Goal: Entertainment & Leisure: Consume media (video, audio)

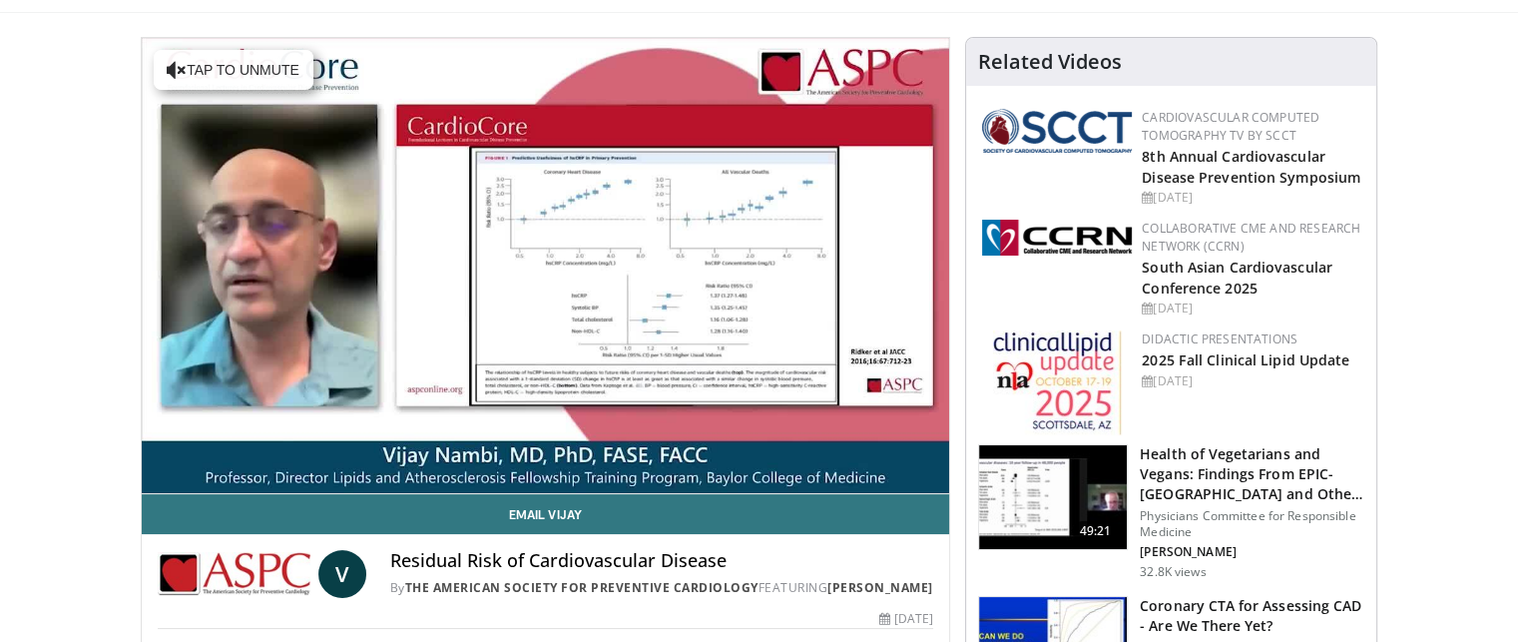
scroll to position [112, 0]
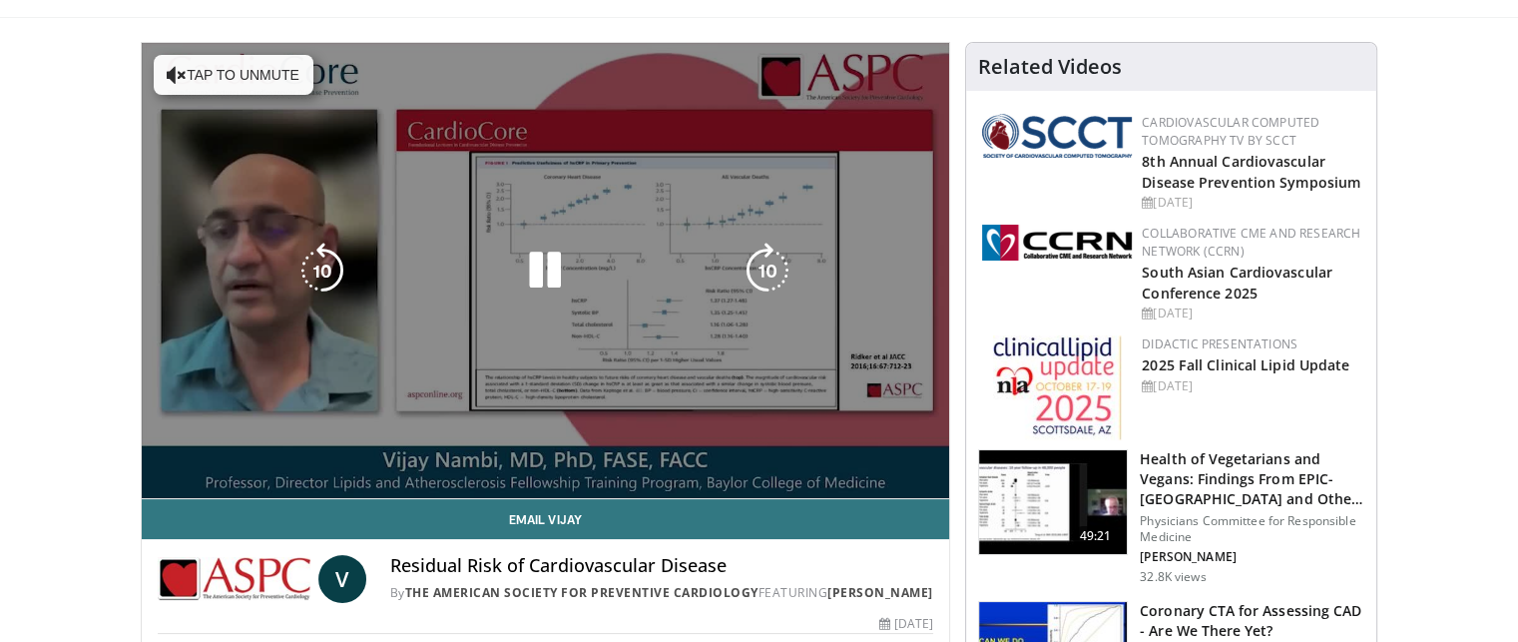
click at [927, 478] on video-js "**********" at bounding box center [546, 271] width 808 height 456
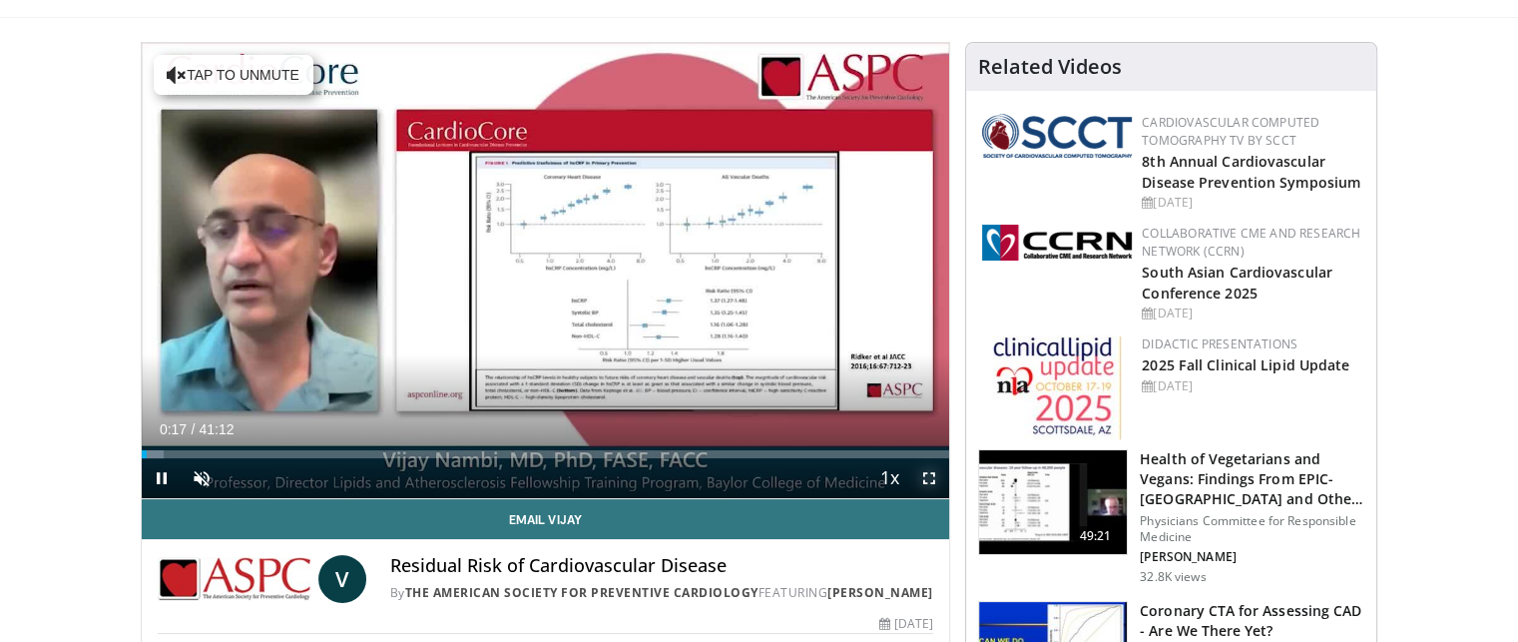
click at [924, 475] on span "Video Player" at bounding box center [929, 478] width 40 height 40
click at [207, 482] on span "Video Player" at bounding box center [202, 478] width 40 height 40
click at [293, 476] on div "Mute 100%" at bounding box center [252, 478] width 140 height 40
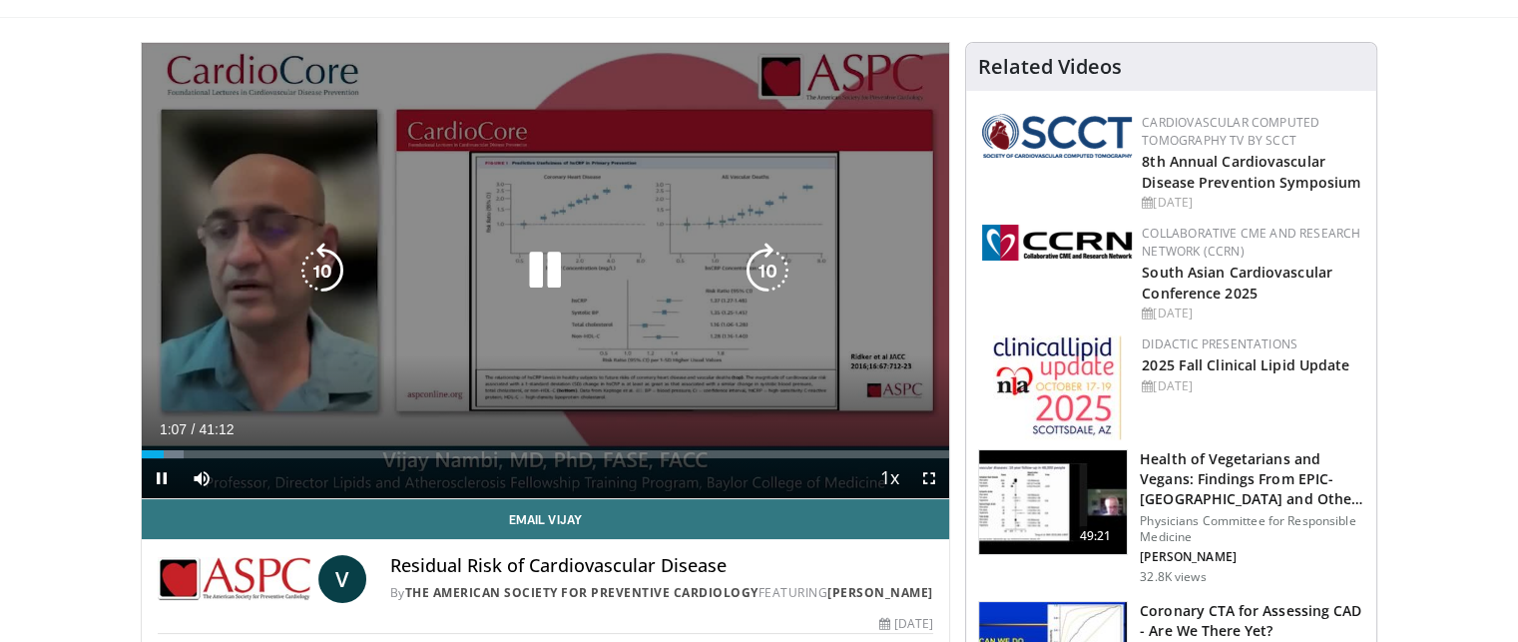
drag, startPoint x: 144, startPoint y: 30, endPoint x: 218, endPoint y: 342, distance: 321.0
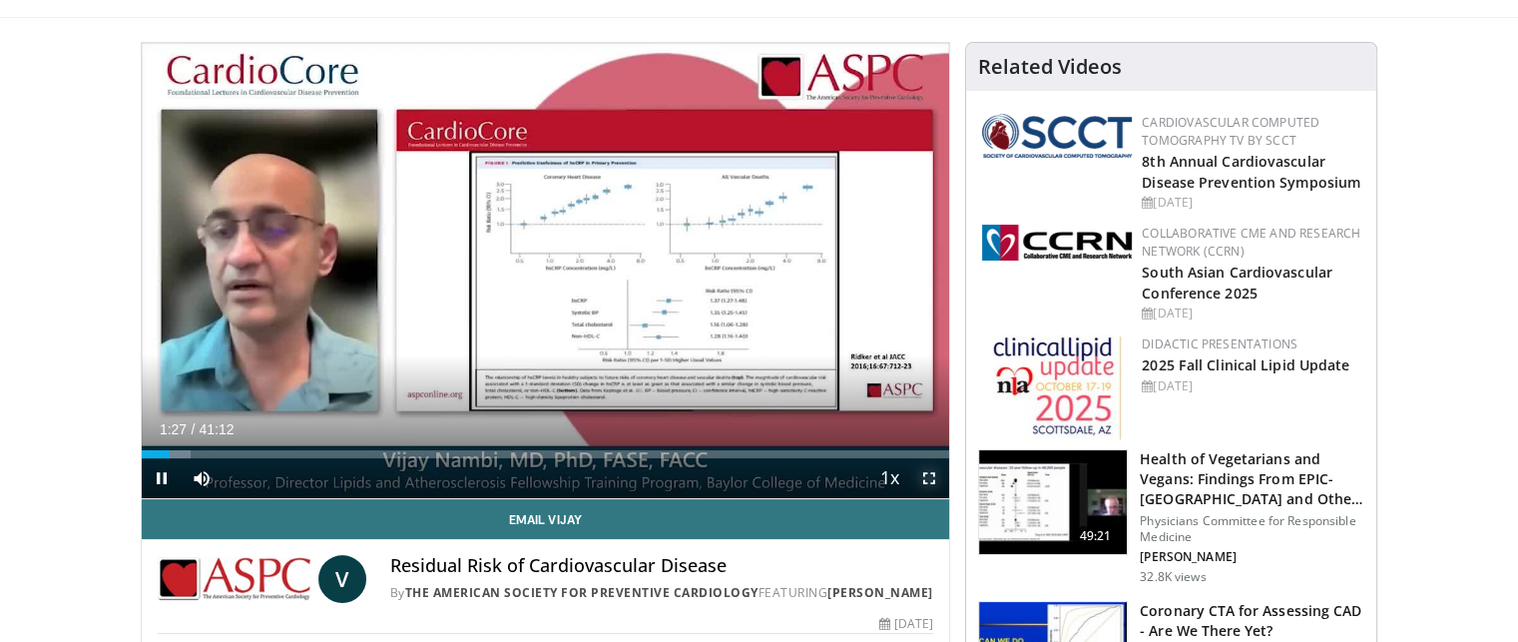
click at [932, 475] on span "Video Player" at bounding box center [929, 478] width 40 height 40
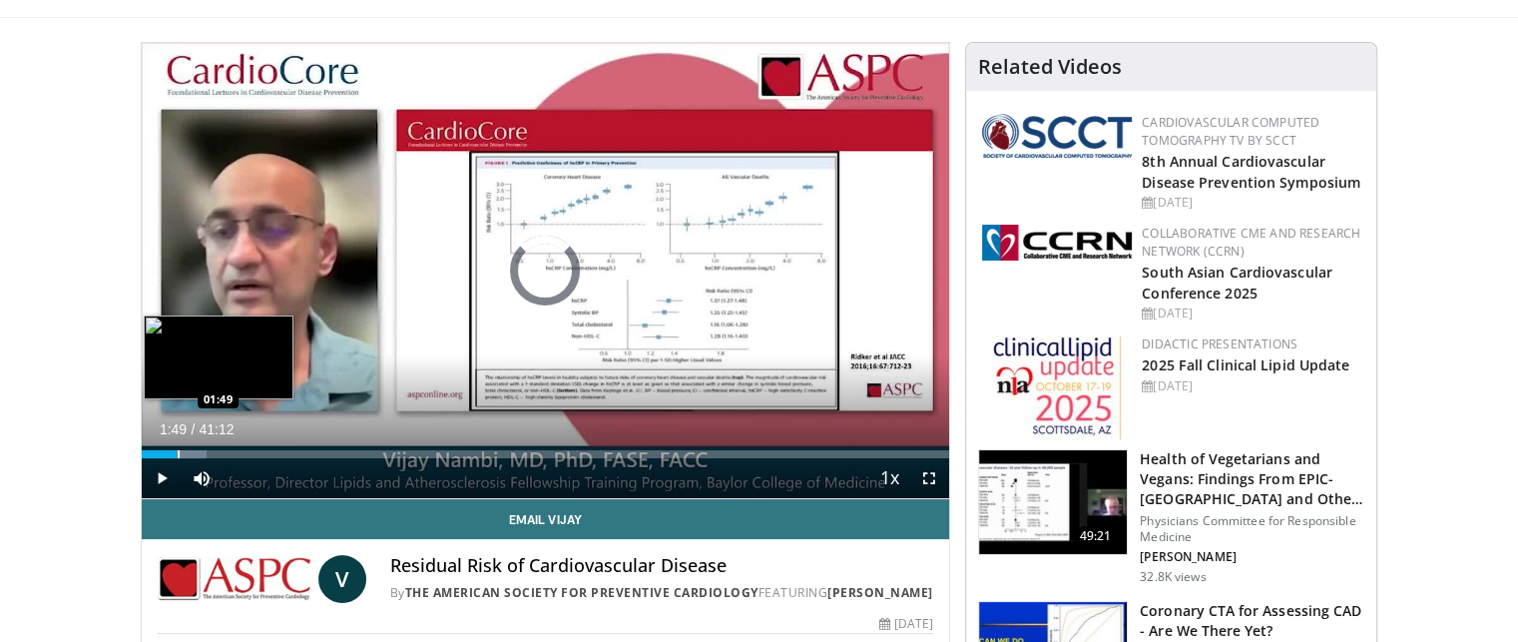
click at [178, 455] on div "Progress Bar" at bounding box center [179, 454] width 2 height 8
click at [200, 454] on div "Loaded : 10.53% 03:00 03:00" at bounding box center [546, 454] width 808 height 8
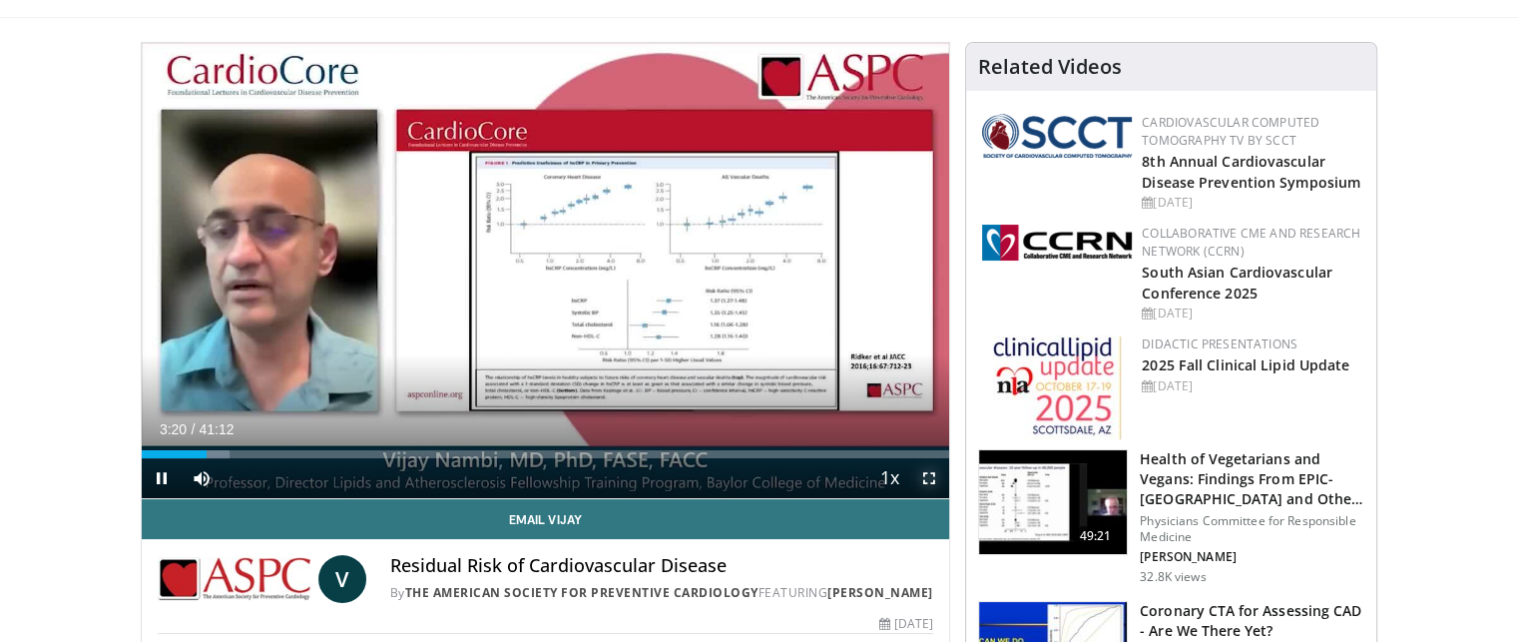
click at [921, 477] on span "Video Player" at bounding box center [929, 478] width 40 height 40
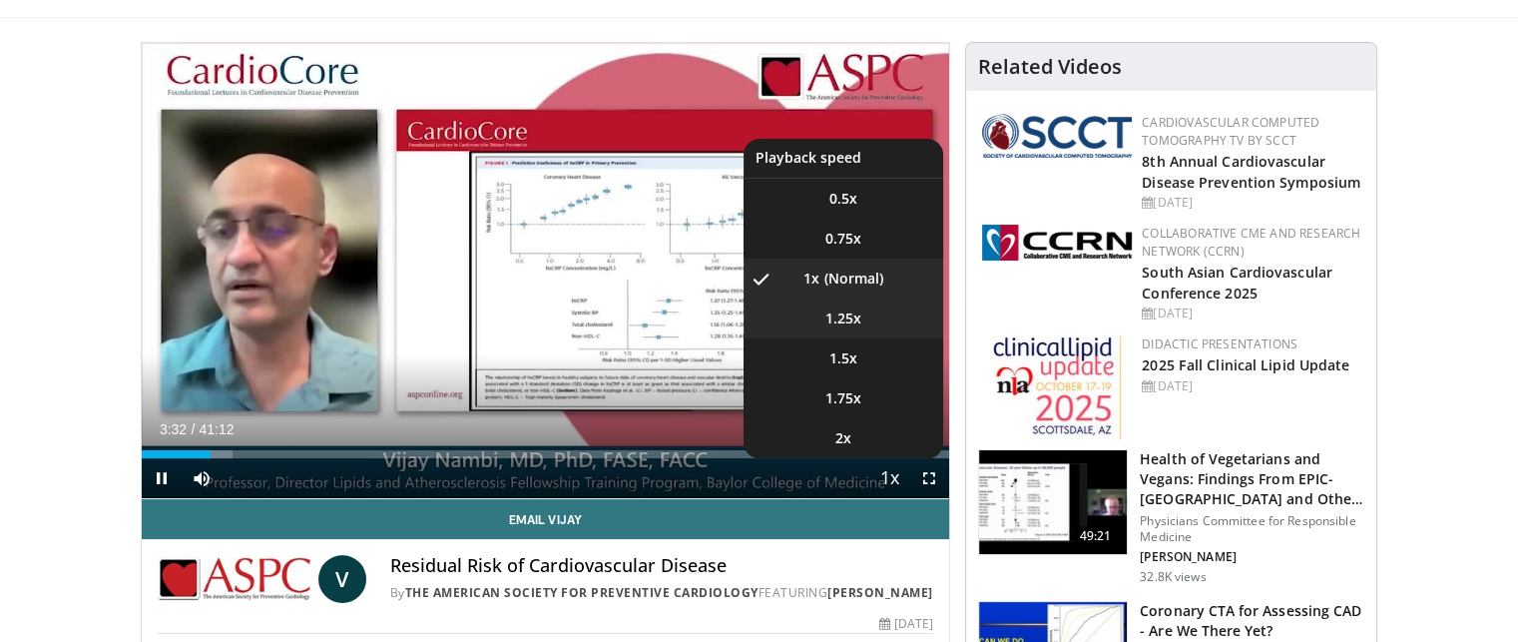
click at [850, 314] on span "1.25x" at bounding box center [843, 318] width 36 height 20
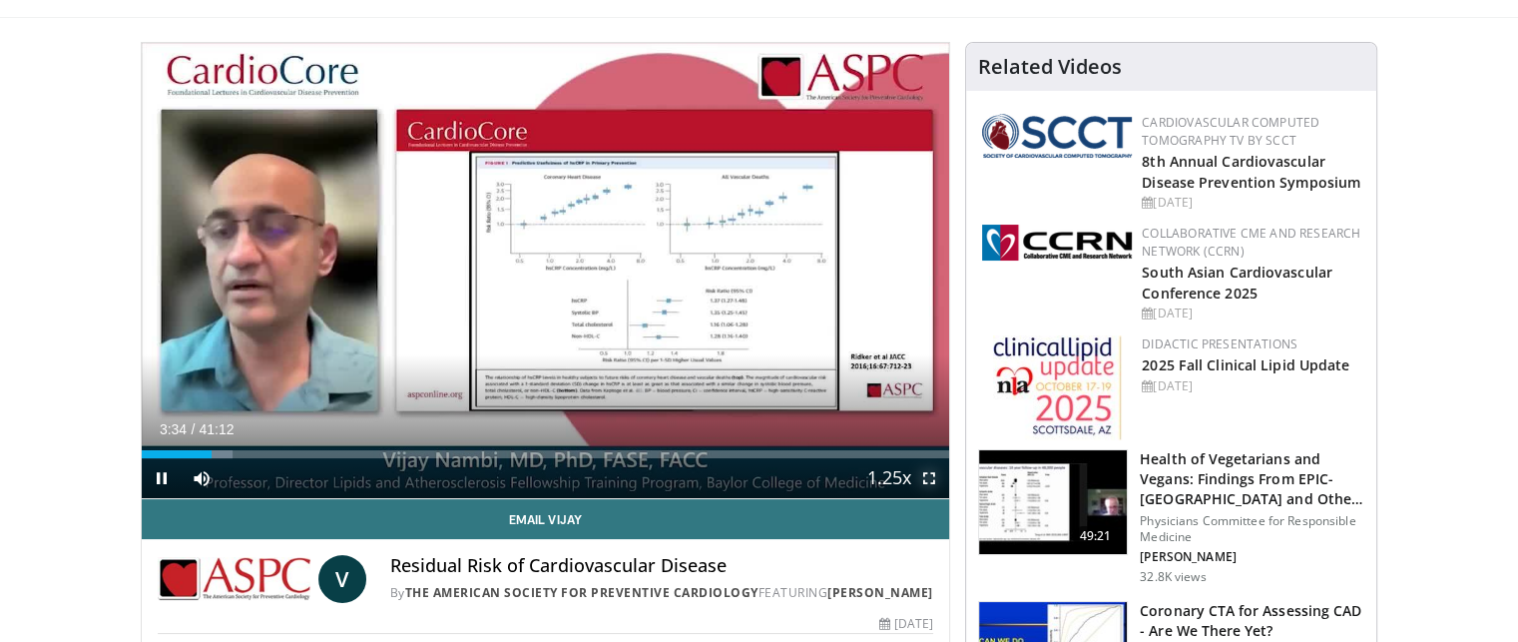
click at [930, 481] on span "Video Player" at bounding box center [929, 478] width 40 height 40
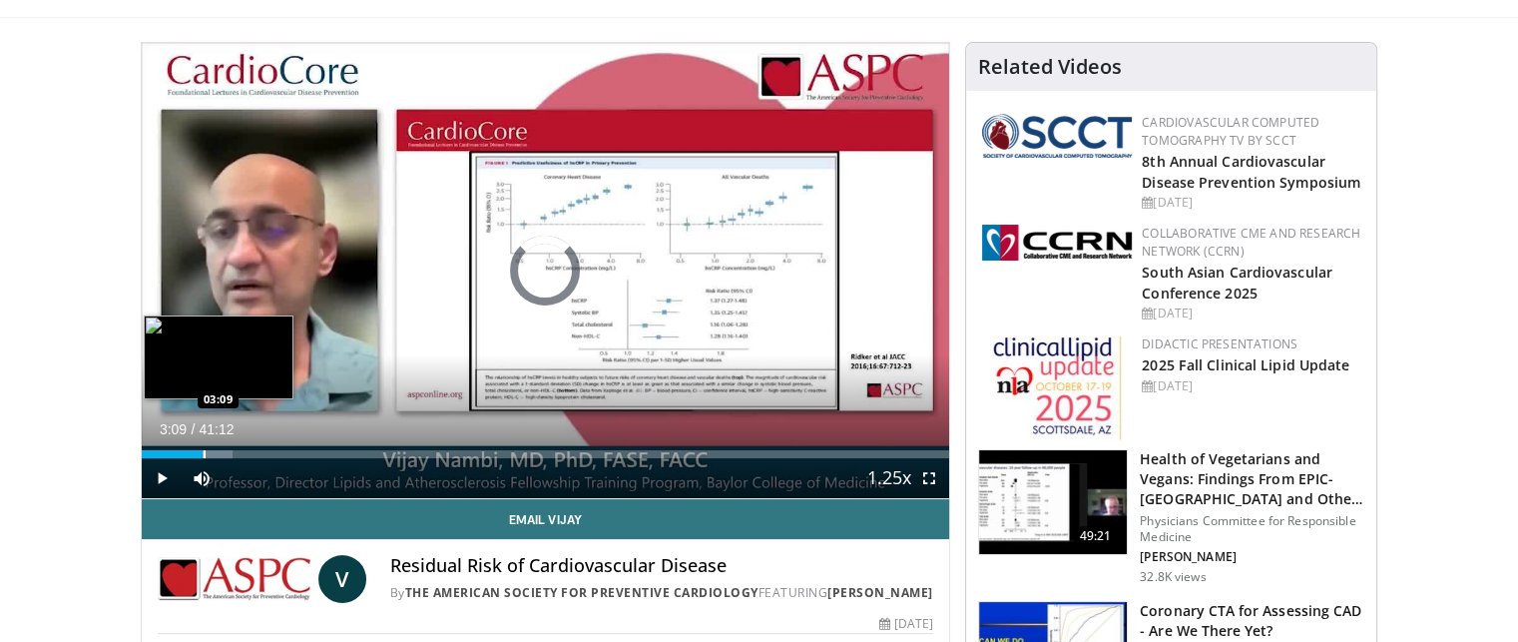
click at [203, 447] on div "Loaded : 11.31% 03:42 03:09" at bounding box center [546, 448] width 808 height 19
click at [219, 447] on div "Loaded : 10.50% 03:58 03:58" at bounding box center [546, 448] width 808 height 19
click at [222, 450] on div "Progress Bar" at bounding box center [223, 454] width 2 height 8
click at [204, 450] on div "Progress Bar" at bounding box center [205, 454] width 2 height 8
click at [208, 450] on div "Progress Bar" at bounding box center [214, 454] width 26 height 8
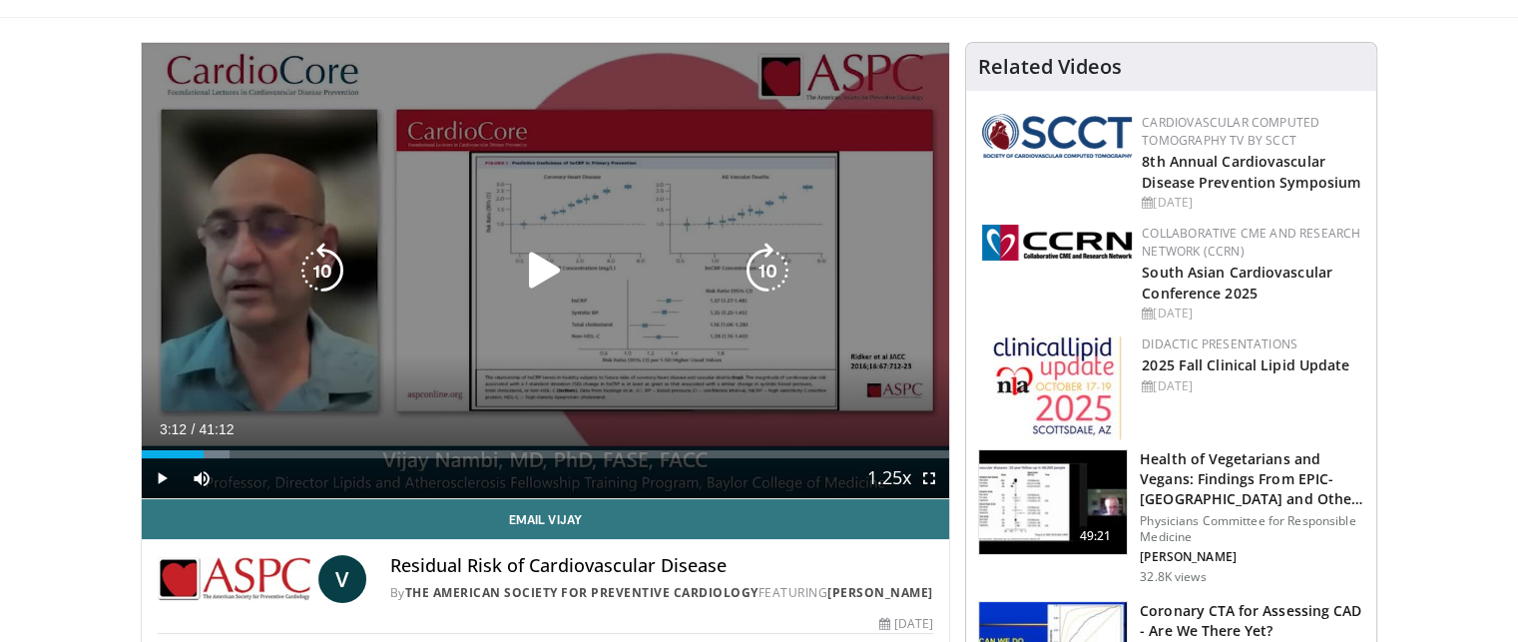
click at [204, 450] on div "03:28" at bounding box center [173, 454] width 63 height 8
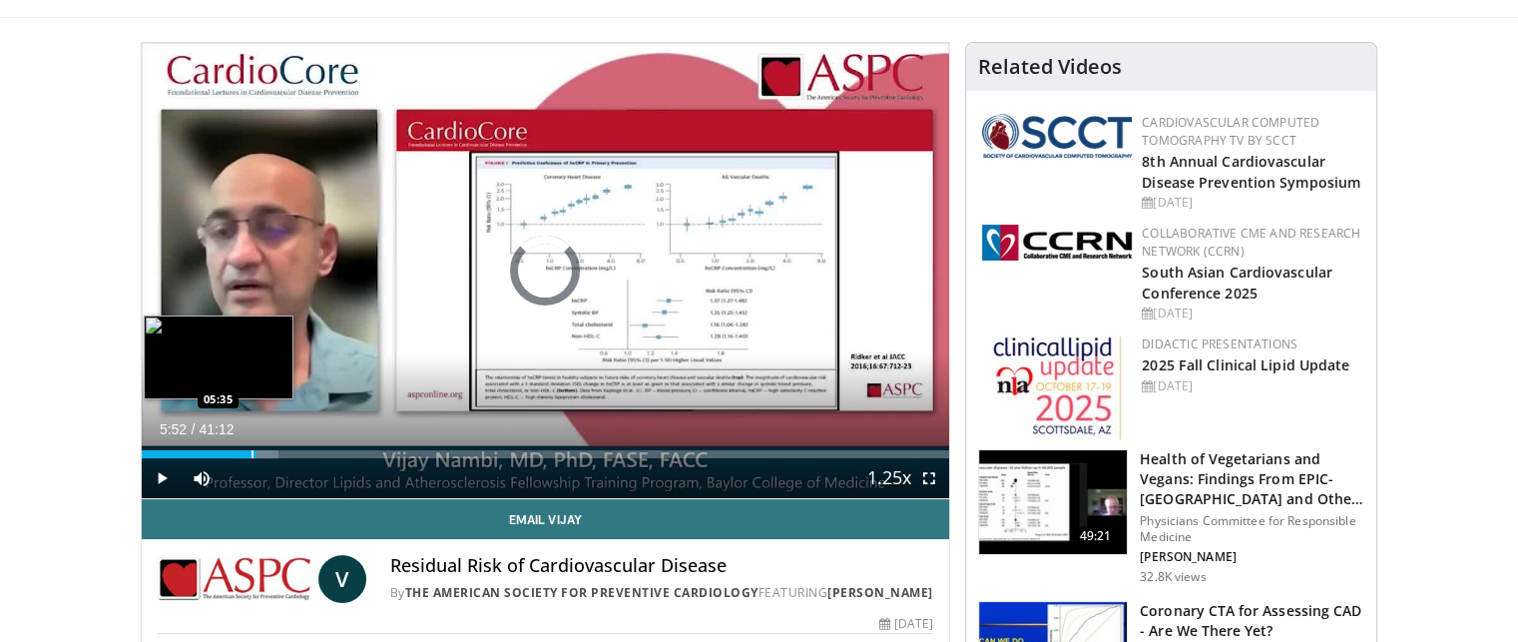
click at [252, 456] on div "Progress Bar" at bounding box center [253, 454] width 2 height 8
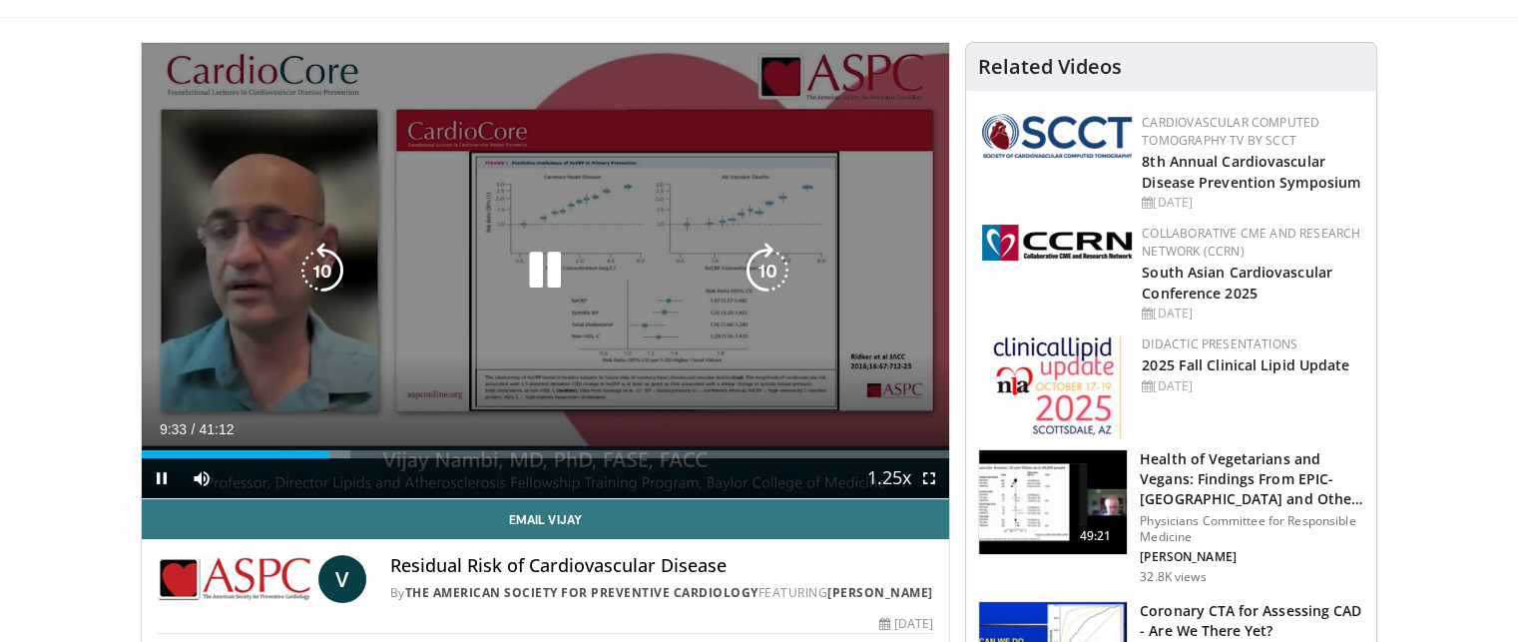
click at [547, 280] on icon "Video Player" at bounding box center [545, 271] width 56 height 56
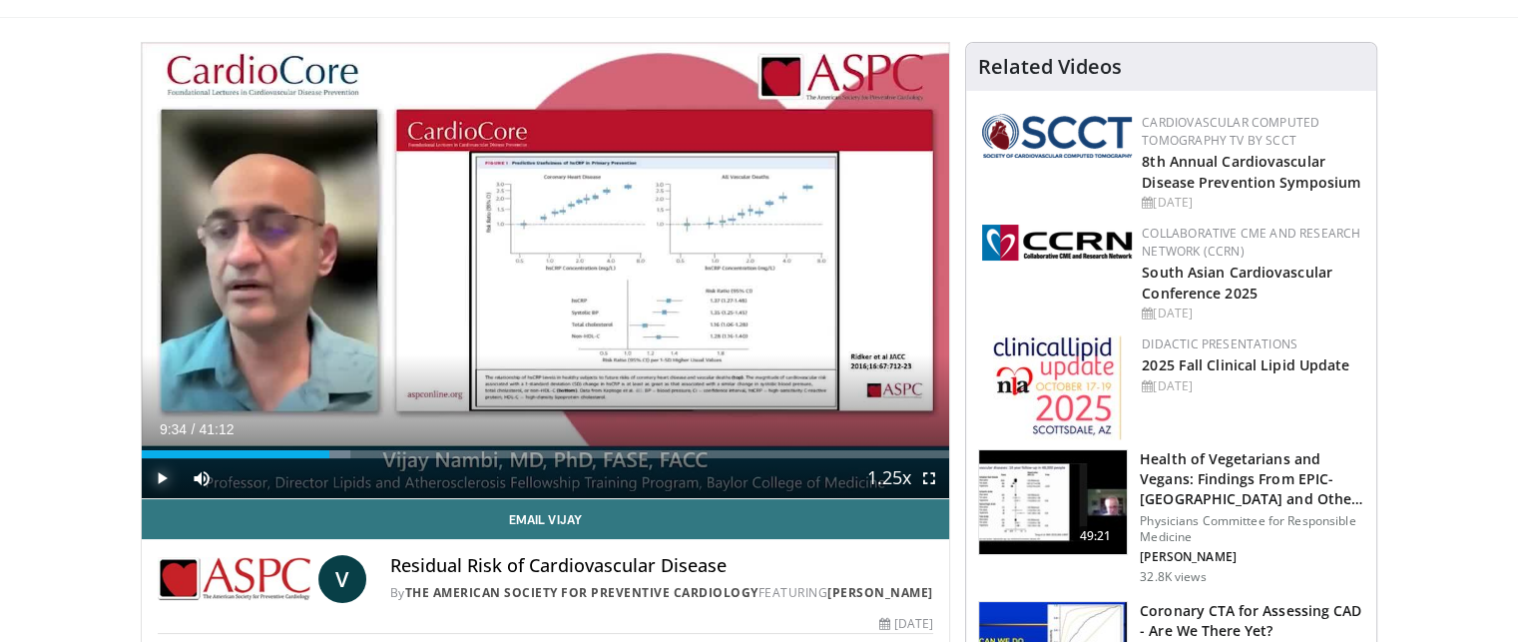
click at [161, 482] on span "Video Player" at bounding box center [162, 478] width 40 height 40
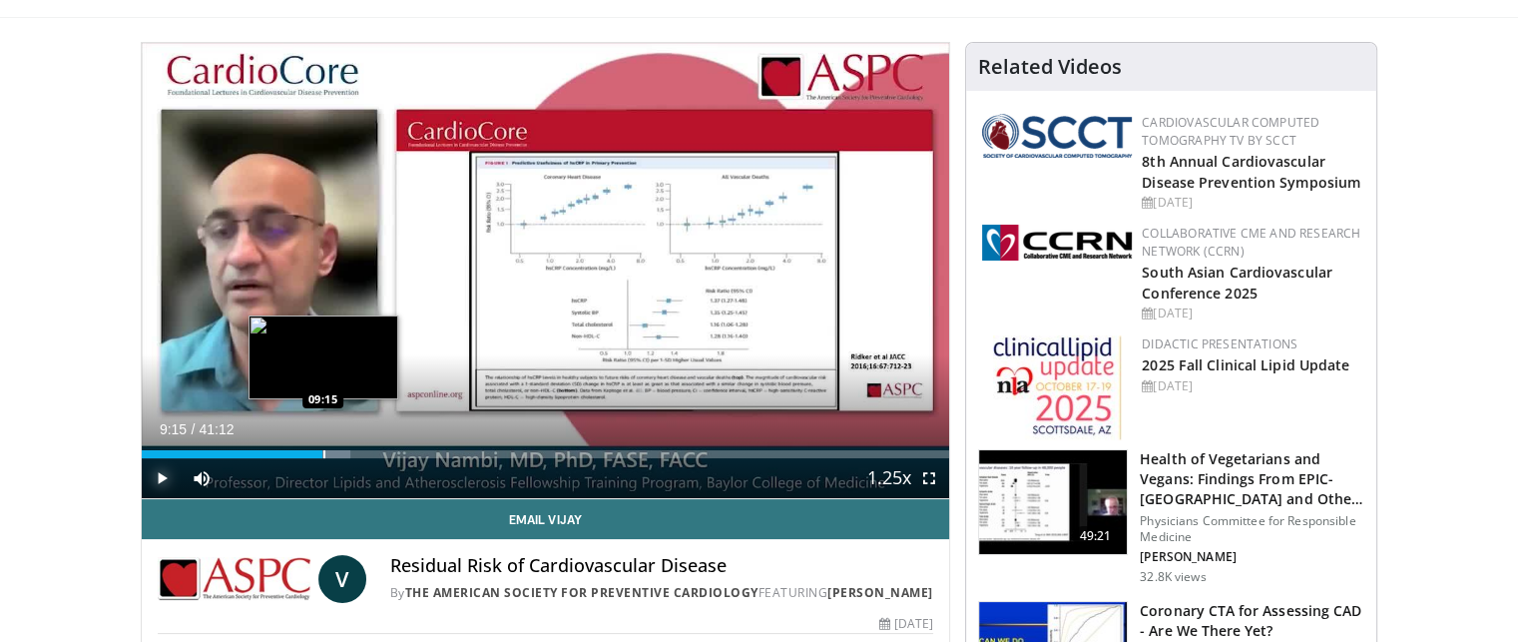
click at [322, 446] on div "Loaded : 25.92% 09:15 09:15" at bounding box center [546, 448] width 808 height 19
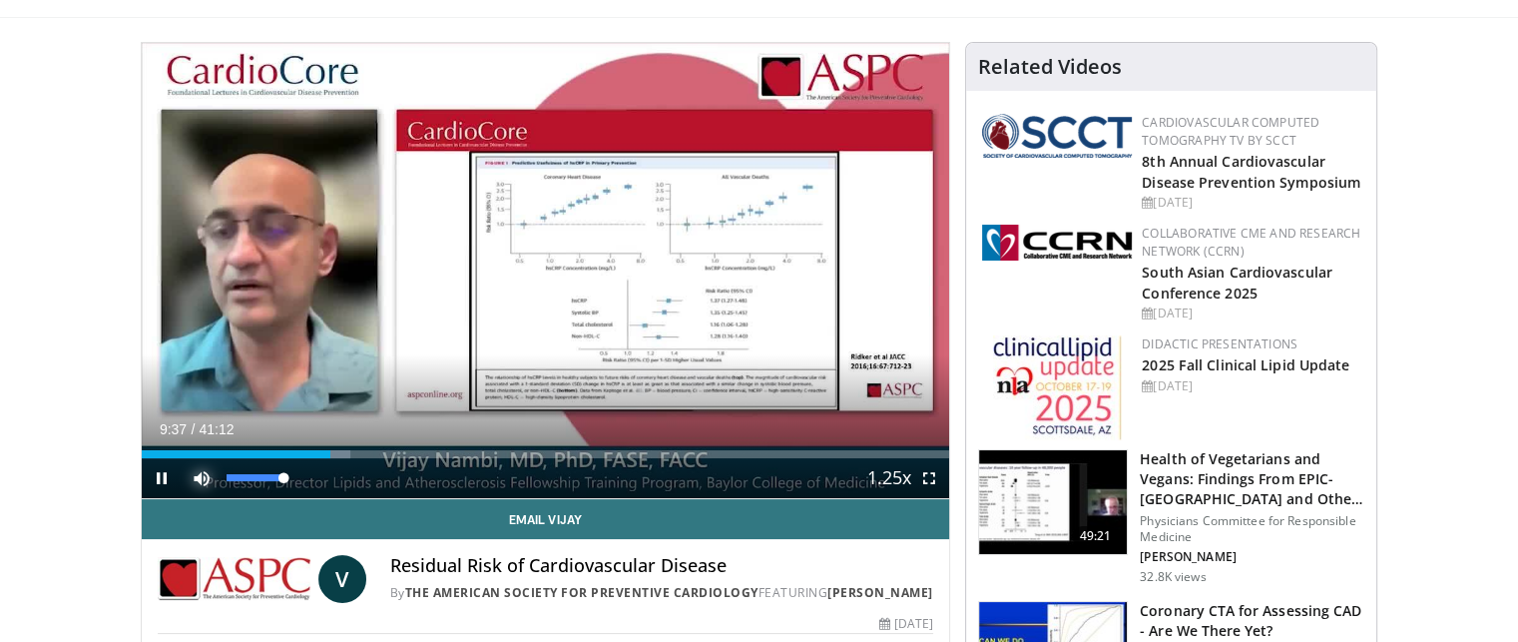
click at [205, 480] on span "Video Player" at bounding box center [202, 478] width 40 height 40
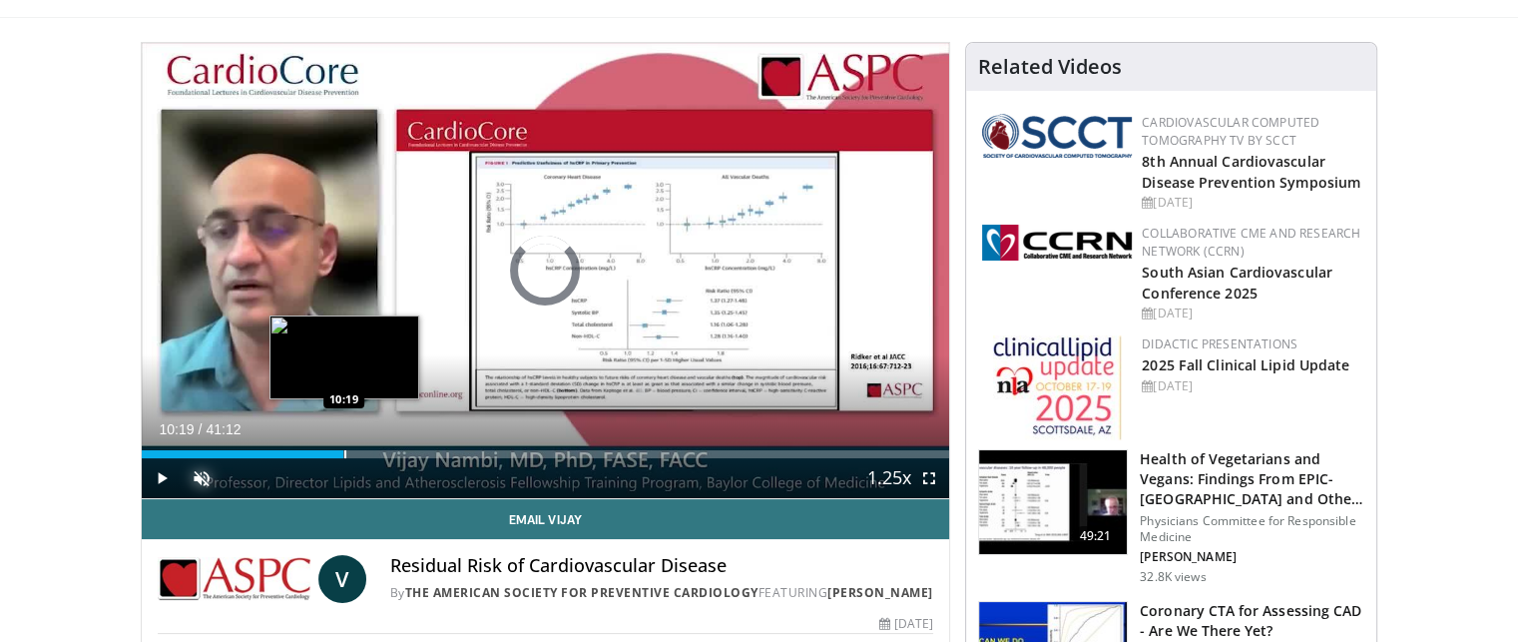
click at [344, 451] on div "Progress Bar" at bounding box center [345, 454] width 2 height 8
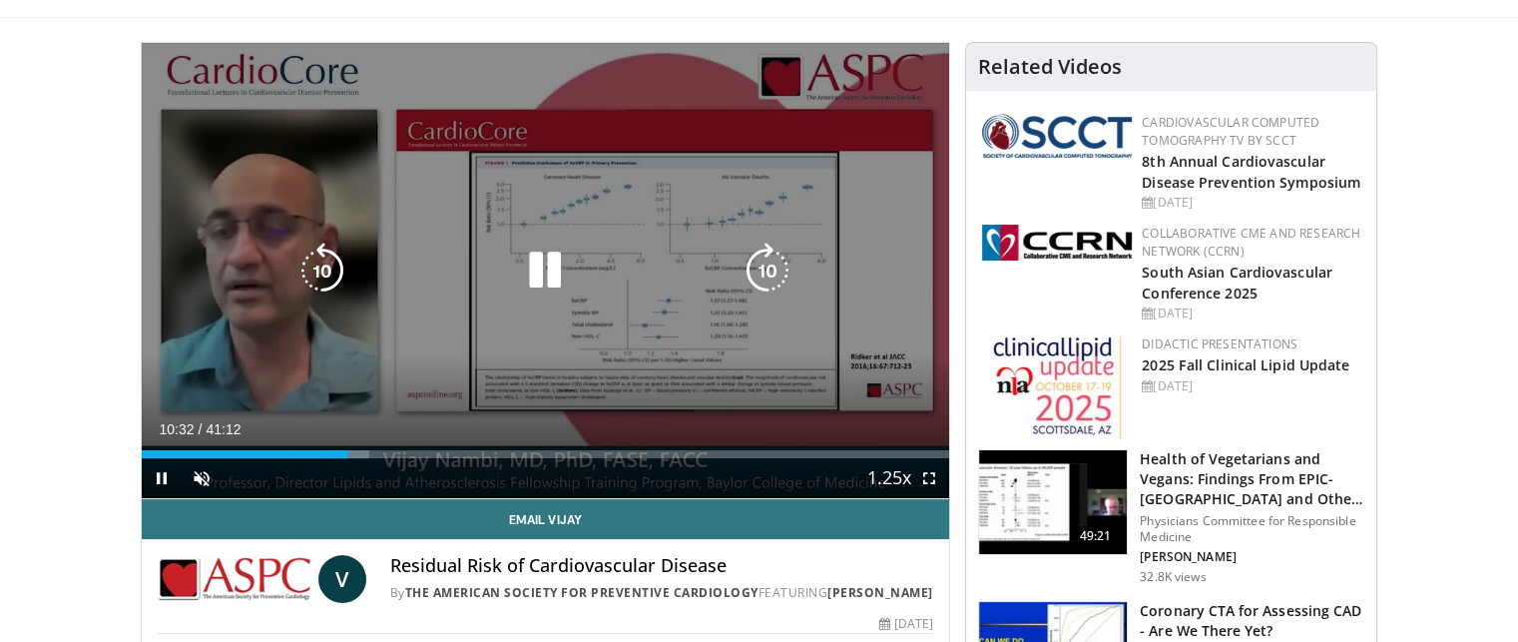
click at [541, 272] on icon "Video Player" at bounding box center [545, 271] width 56 height 56
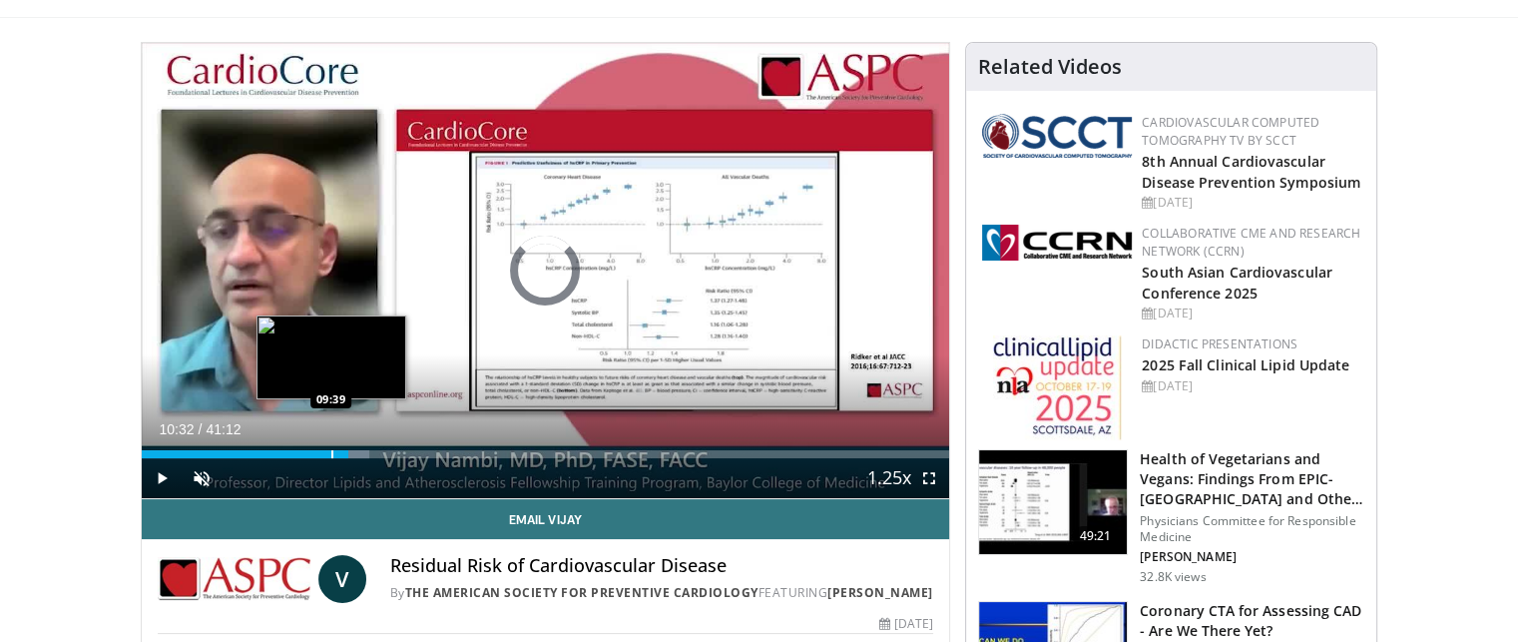
click at [331, 450] on div "Progress Bar" at bounding box center [332, 454] width 2 height 8
click at [339, 450] on div "Progress Bar" at bounding box center [340, 454] width 2 height 8
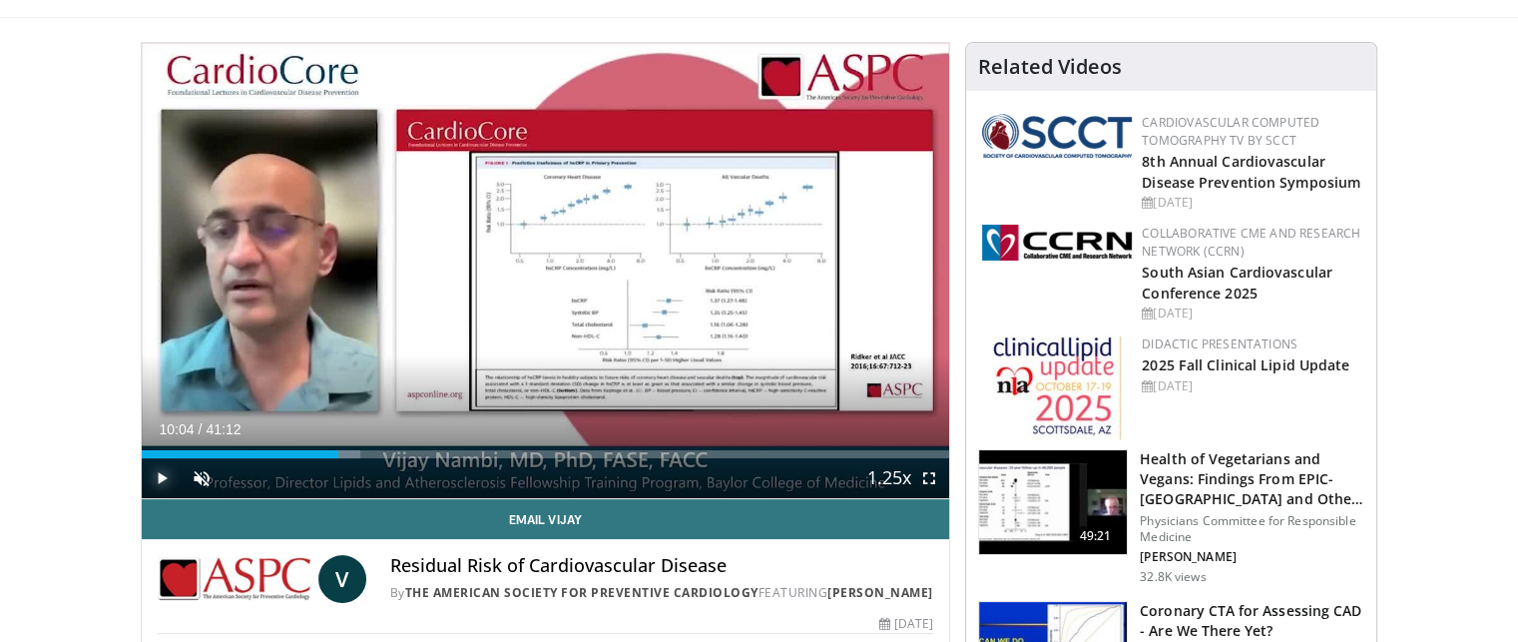
click at [159, 480] on span "Video Player" at bounding box center [162, 478] width 40 height 40
click at [199, 478] on span "Video Player" at bounding box center [202, 478] width 40 height 40
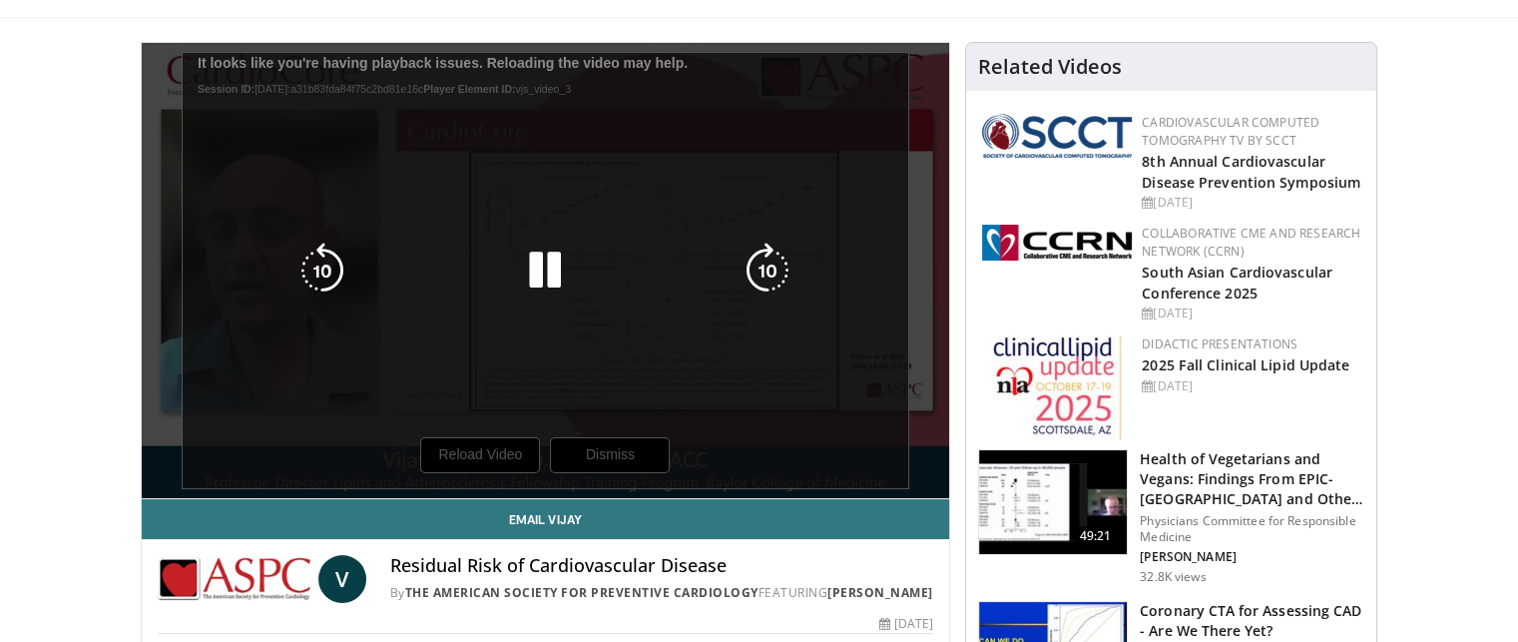
click at [513, 459] on div "10 seconds Tap to unmute" at bounding box center [546, 270] width 808 height 455
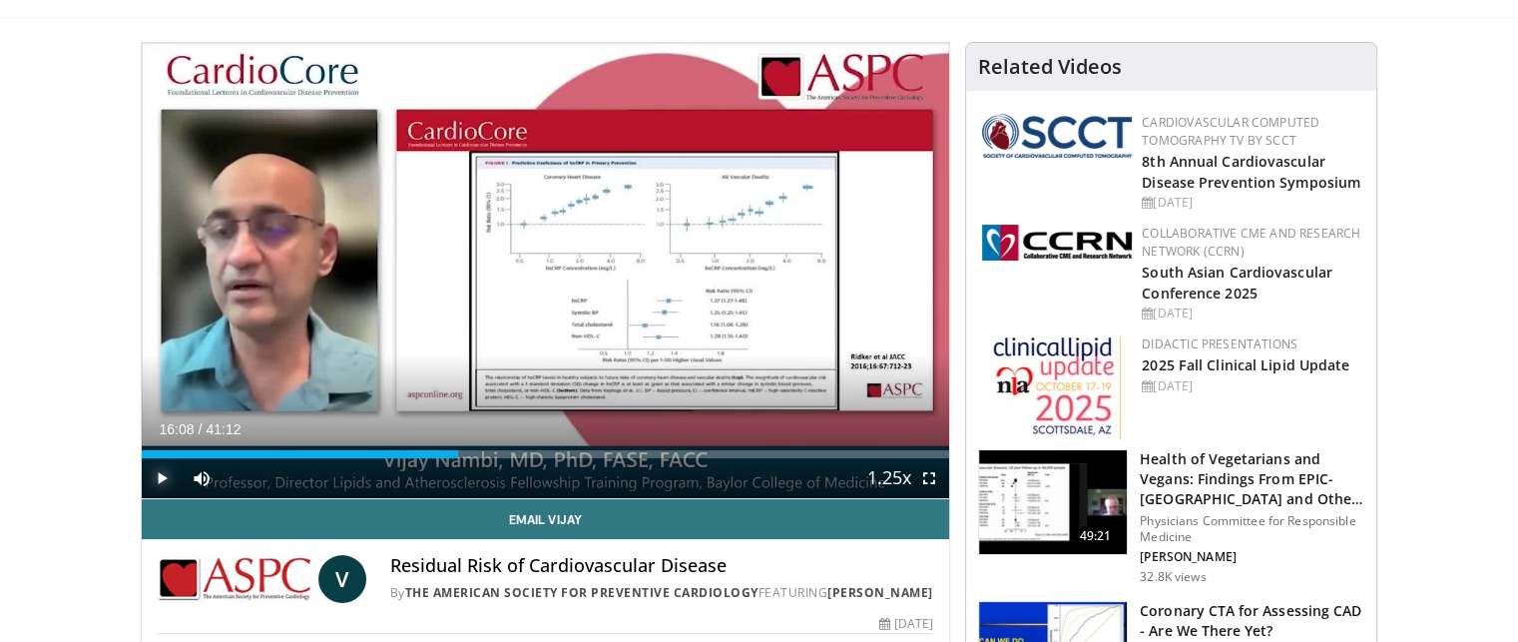
click at [164, 474] on span "Video Player" at bounding box center [162, 478] width 40 height 40
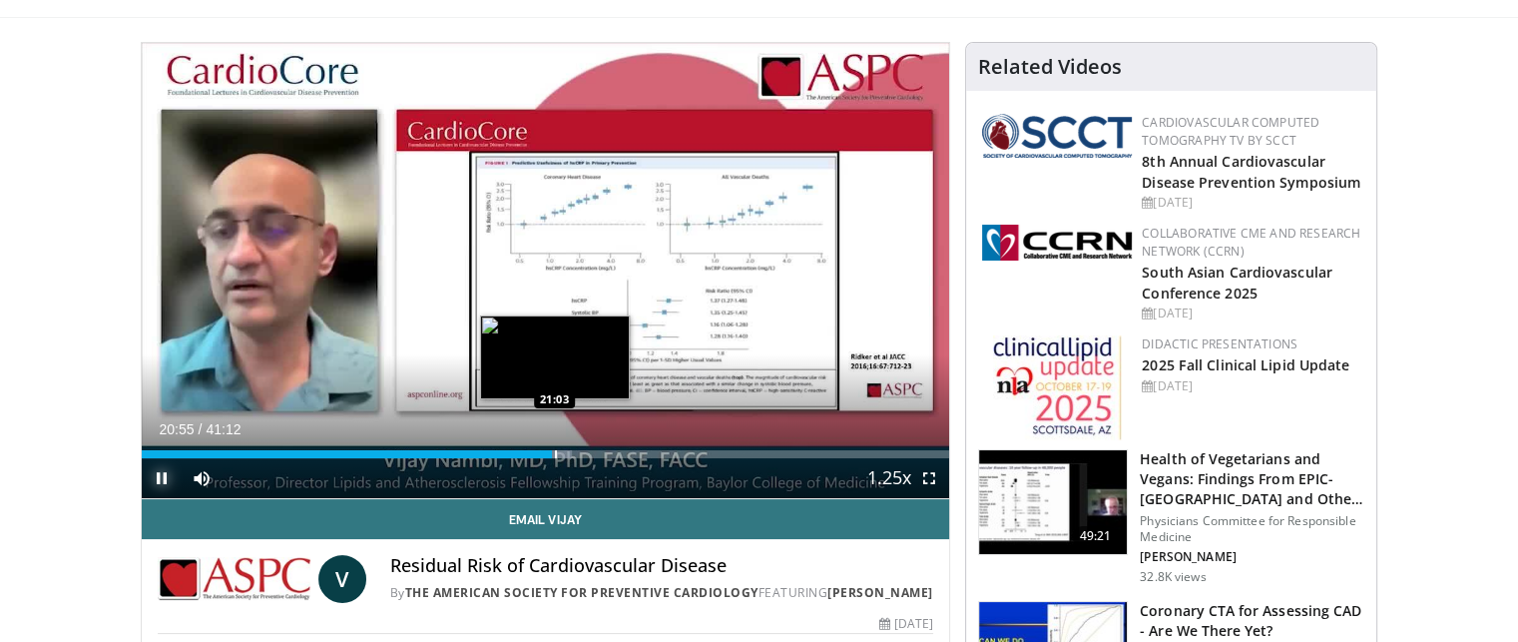
click at [555, 456] on div "Progress Bar" at bounding box center [556, 454] width 2 height 8
click at [546, 454] on div "Loaded : 53.72% 20:39 20:42" at bounding box center [546, 454] width 808 height 8
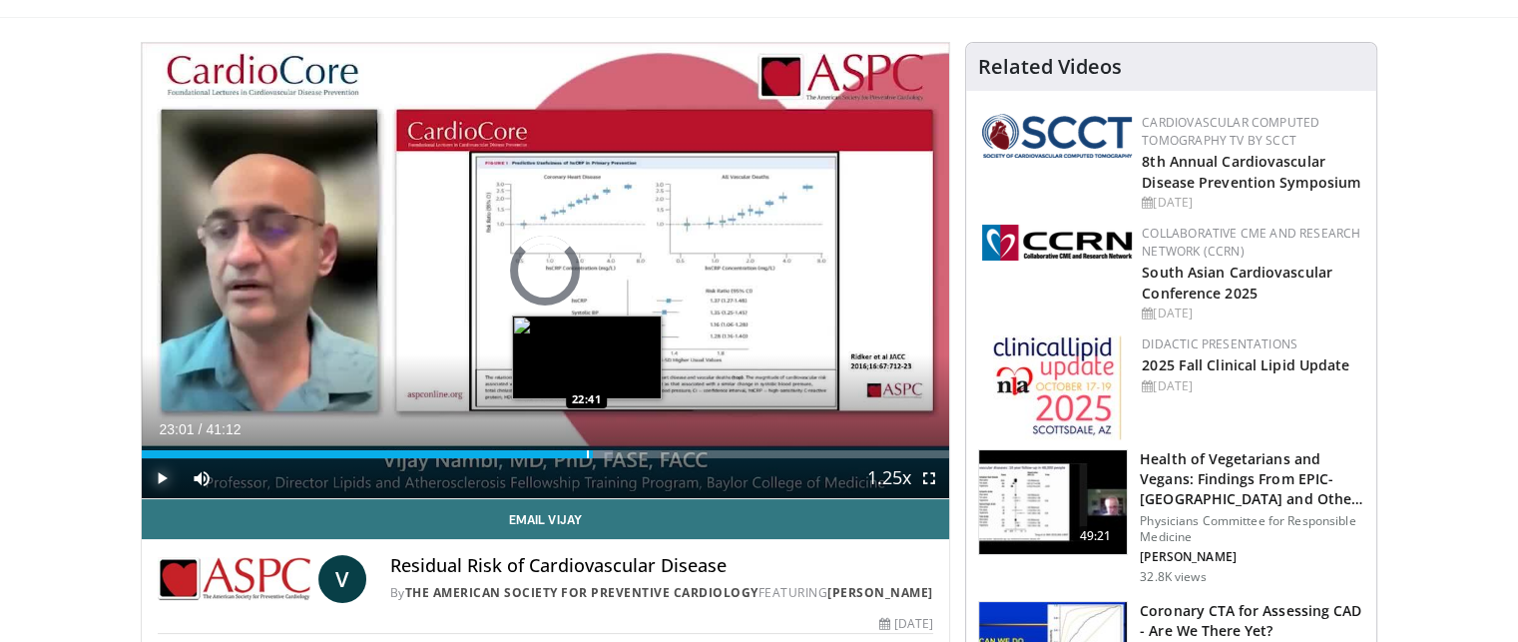
click at [587, 454] on div "Progress Bar" at bounding box center [588, 454] width 2 height 8
click at [597, 450] on div "Progress Bar" at bounding box center [598, 454] width 2 height 8
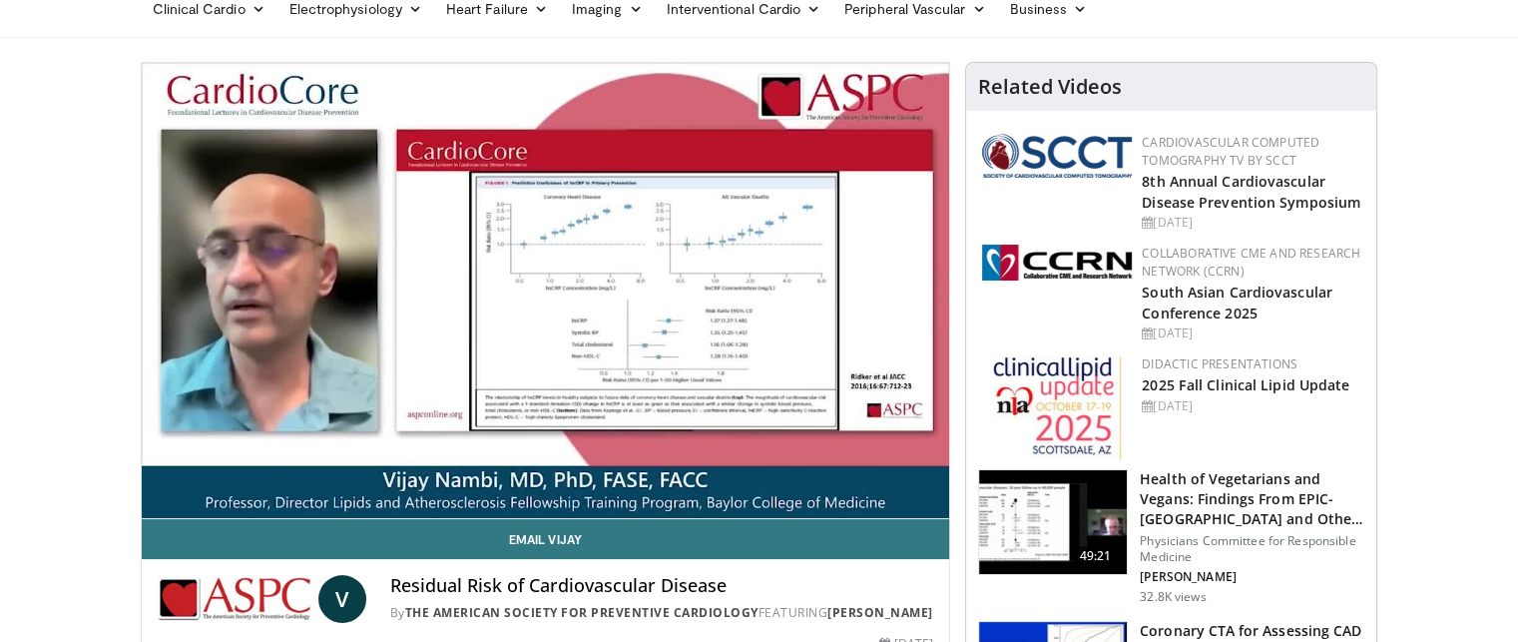
scroll to position [80, 0]
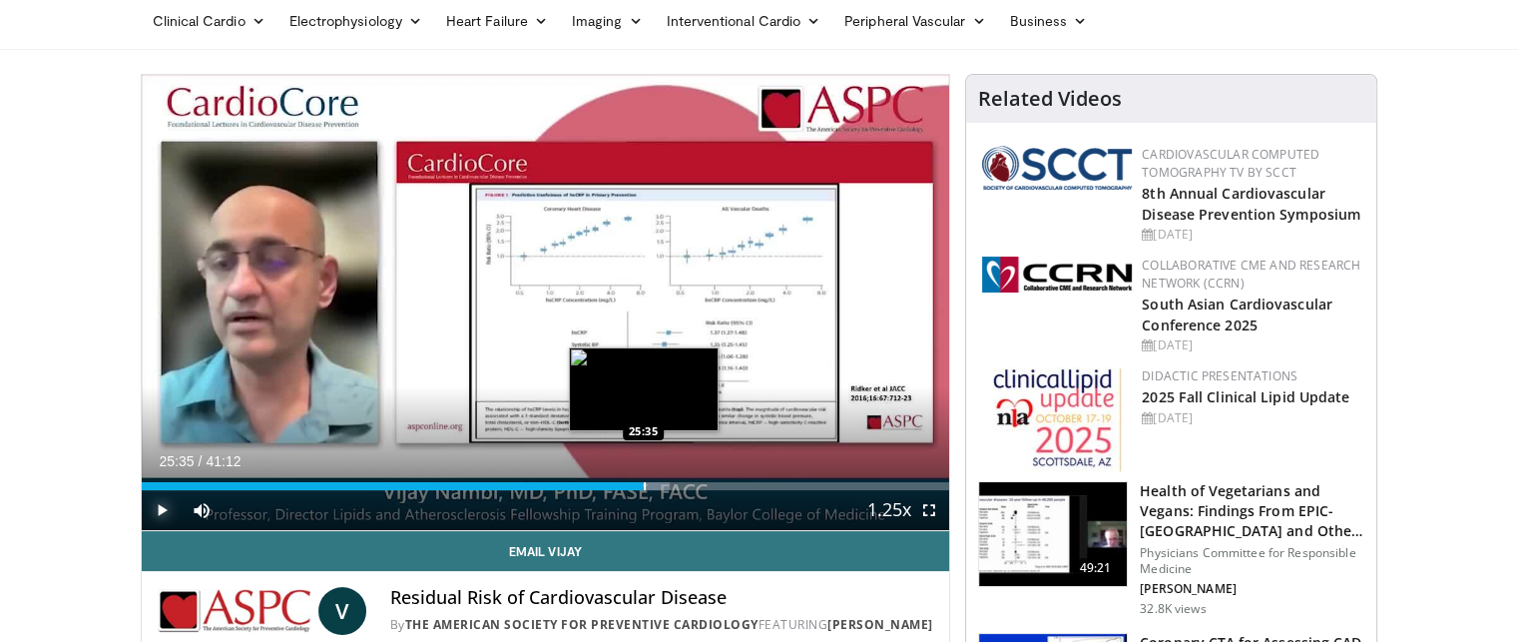
click at [644, 482] on div "Progress Bar" at bounding box center [645, 486] width 2 height 8
click at [644, 484] on div "Progress Bar" at bounding box center [645, 486] width 2 height 8
click at [638, 486] on div "Progress Bar" at bounding box center [639, 486] width 2 height 8
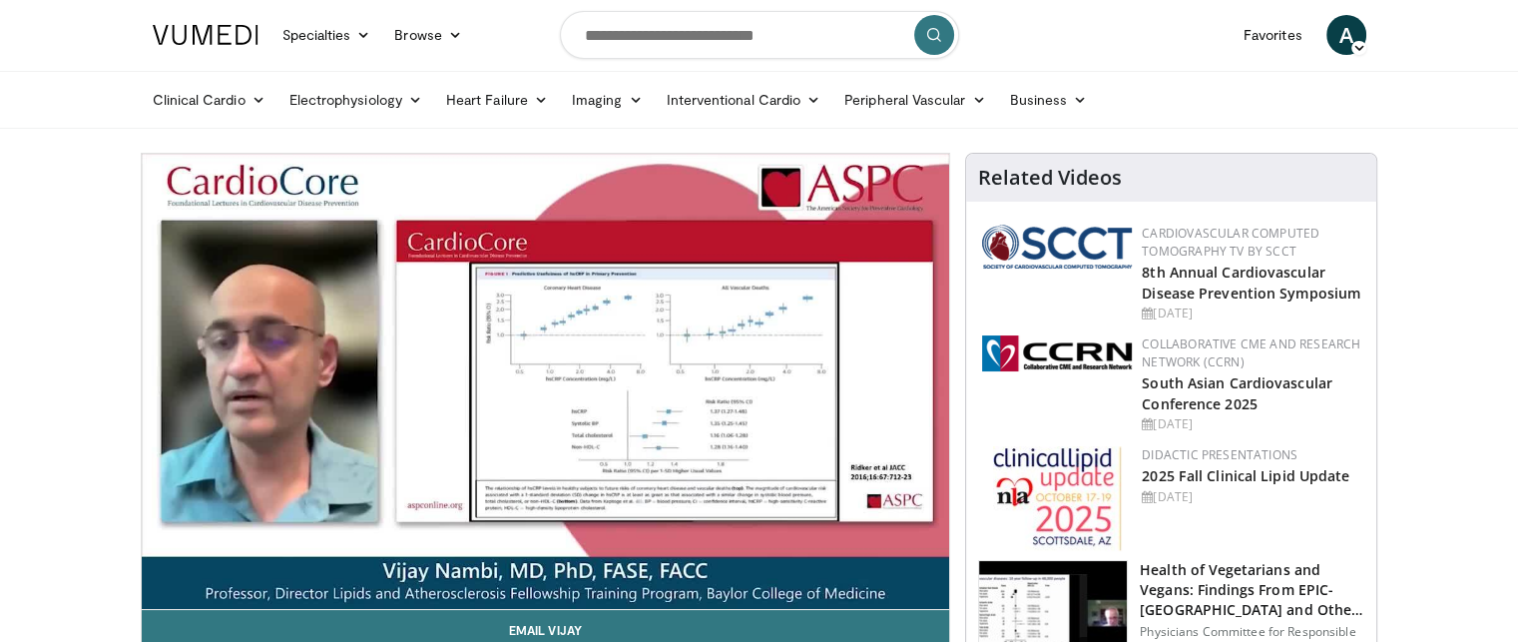
scroll to position [0, 0]
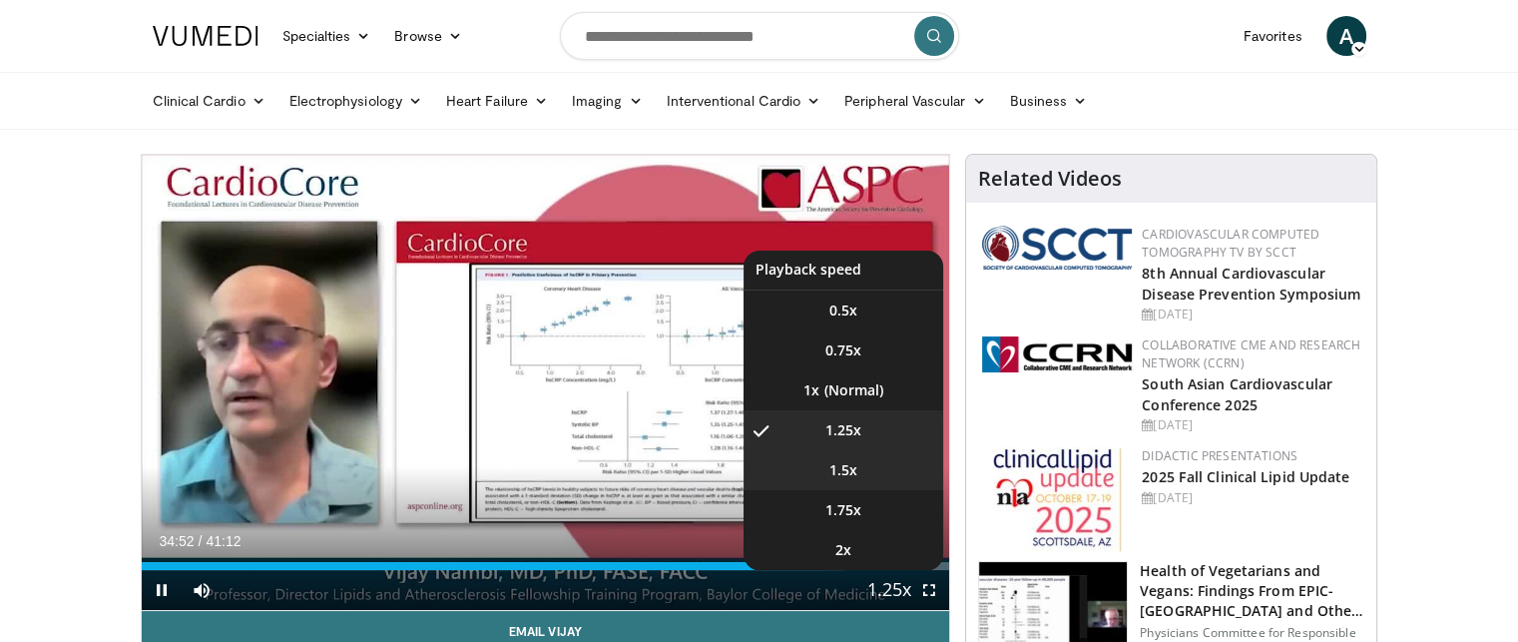
click at [848, 474] on span "1.5x" at bounding box center [843, 470] width 28 height 20
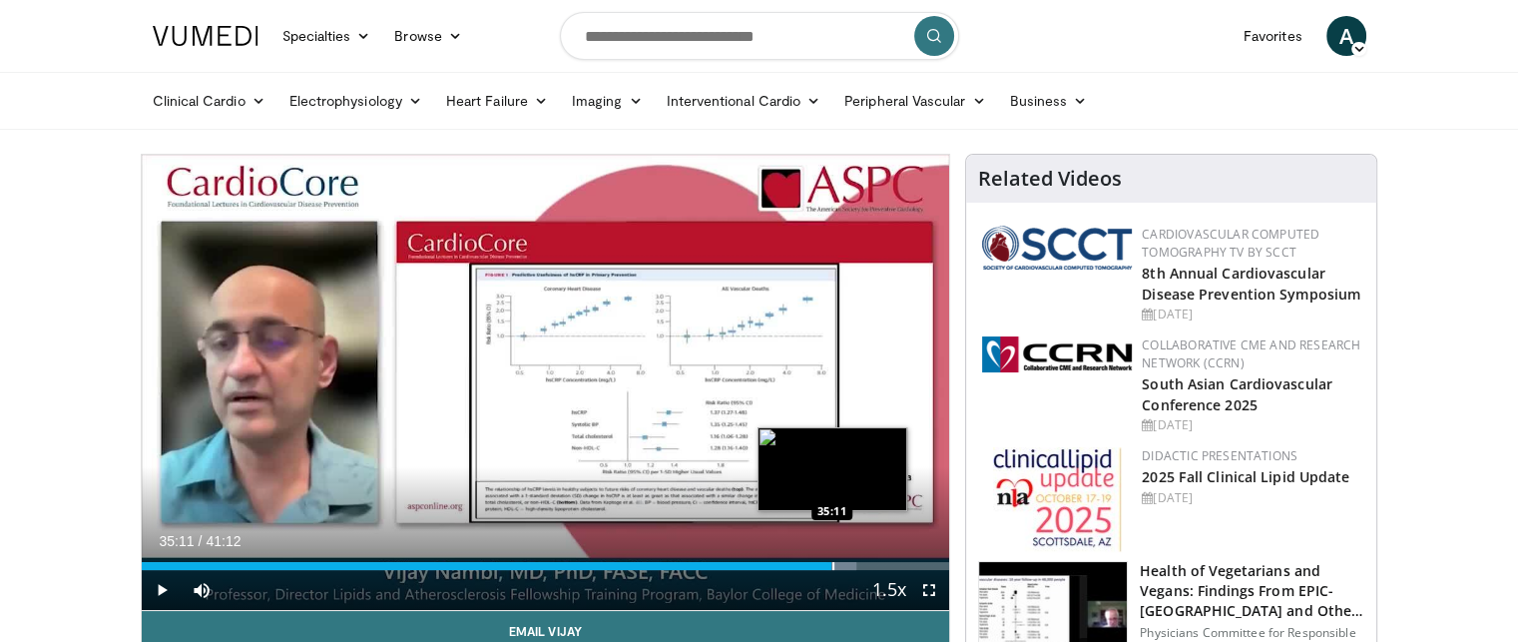
click at [832, 562] on div "Progress Bar" at bounding box center [833, 566] width 2 height 8
click at [861, 569] on div "Progress Bar" at bounding box center [862, 566] width 2 height 8
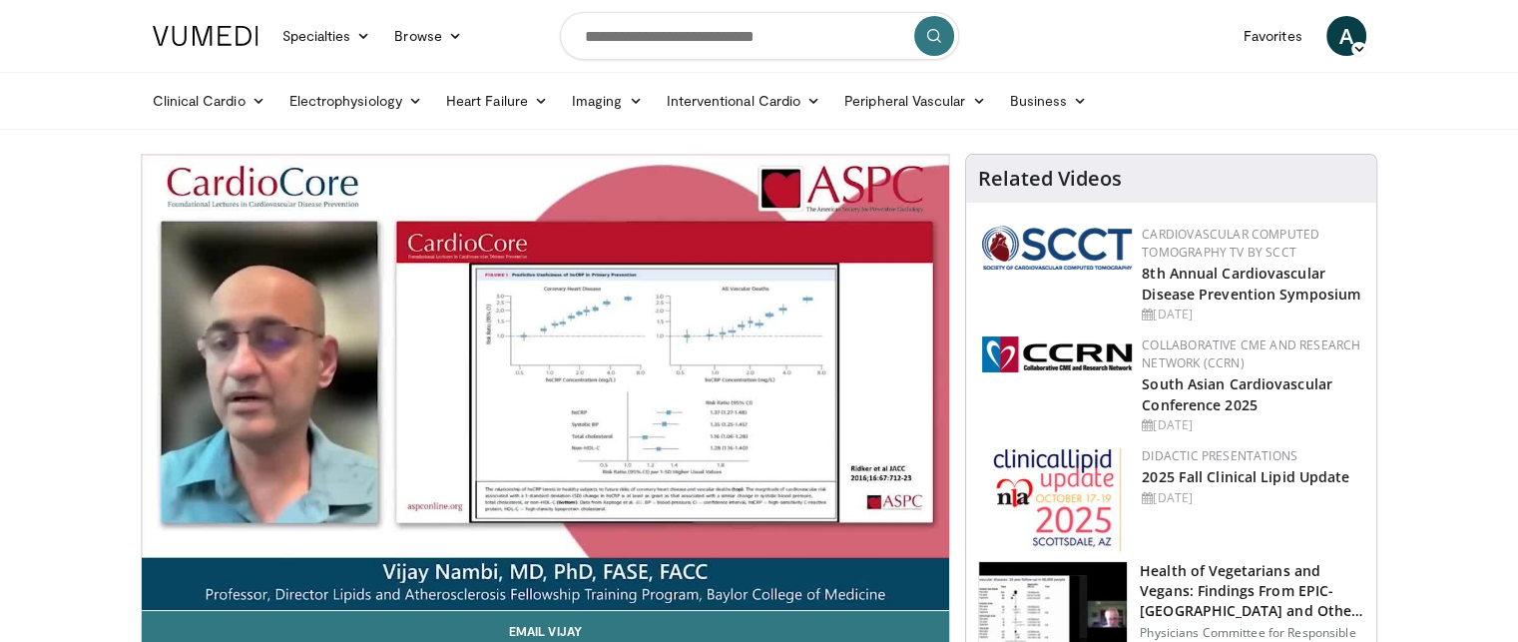
click at [862, 391] on video-js "**********" at bounding box center [546, 383] width 808 height 456
